Goal: Information Seeking & Learning: Learn about a topic

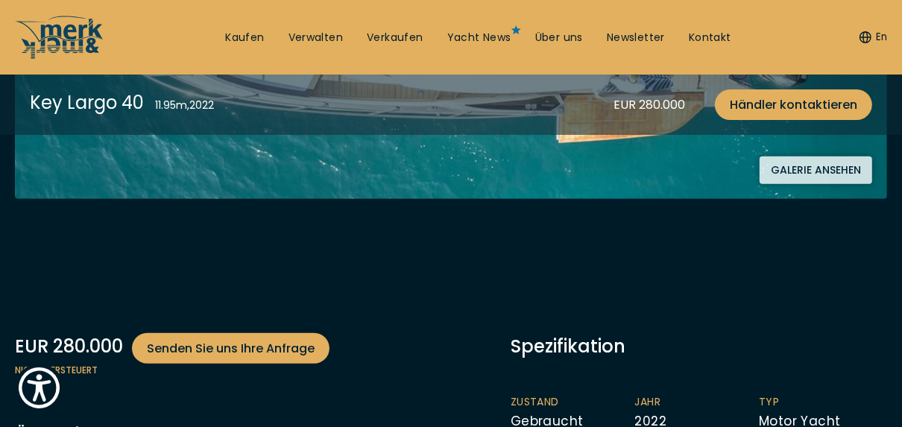
scroll to position [358, 0]
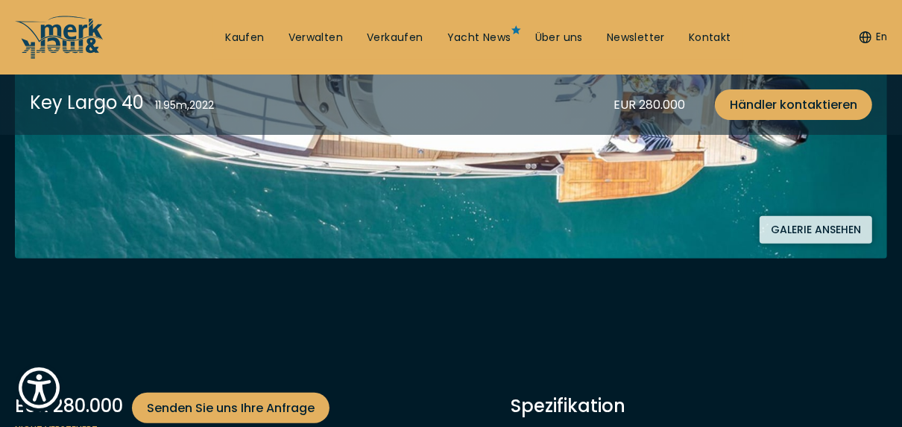
click at [805, 226] on button "Galerie ansehen" at bounding box center [816, 230] width 113 height 28
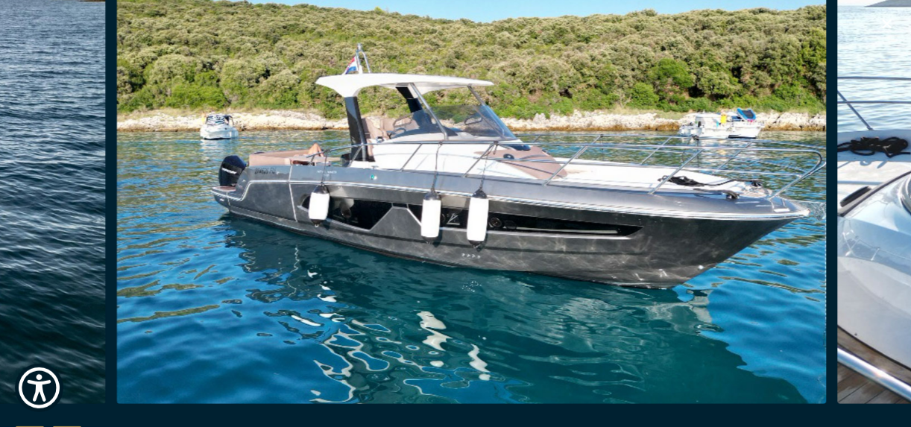
click at [239, 236] on img "button" at bounding box center [471, 165] width 711 height 477
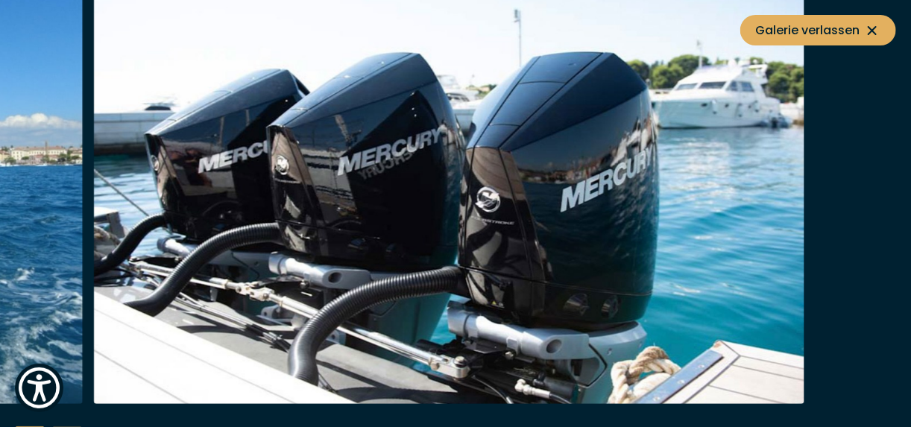
click at [175, 227] on img "button" at bounding box center [449, 165] width 711 height 477
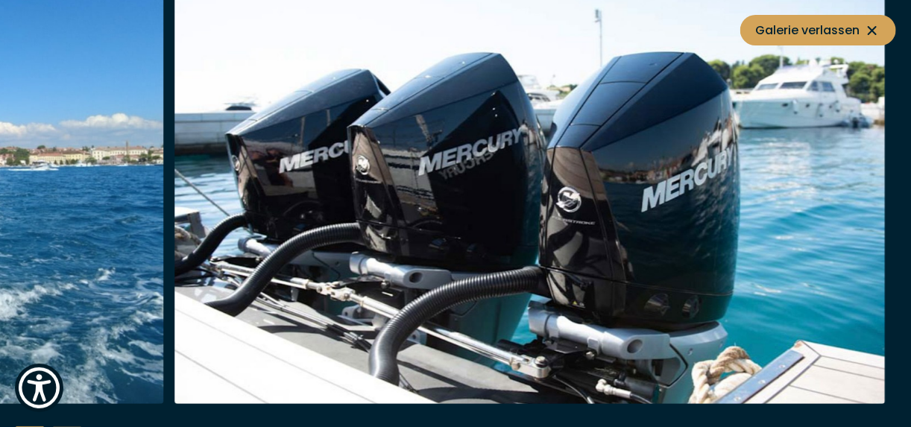
click at [842, 22] on span "Galerie verlassen" at bounding box center [818, 30] width 126 height 19
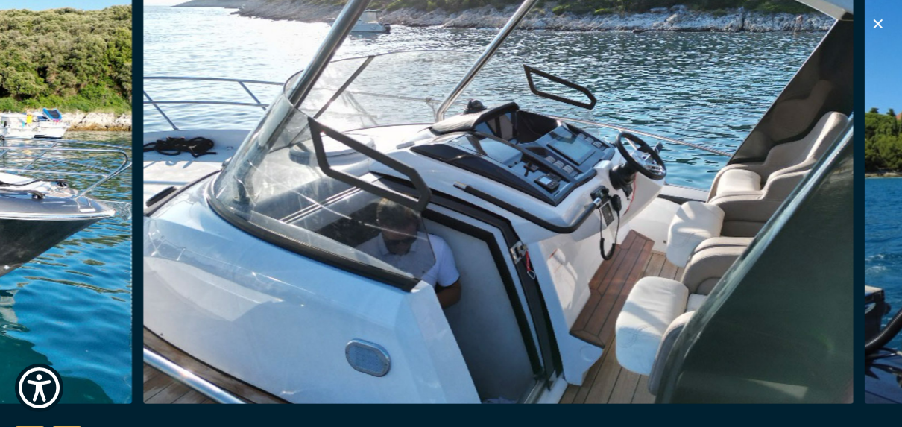
scroll to position [656, 0]
click at [879, 19] on icon "button" at bounding box center [878, 24] width 18 height 18
